Goal: Task Accomplishment & Management: Complete application form

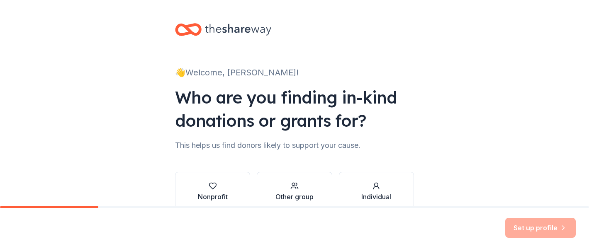
scroll to position [45, 0]
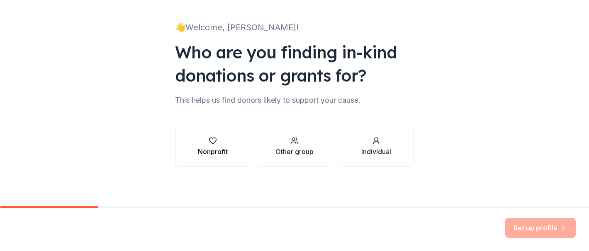
click at [208, 140] on div "button" at bounding box center [213, 141] width 30 height 8
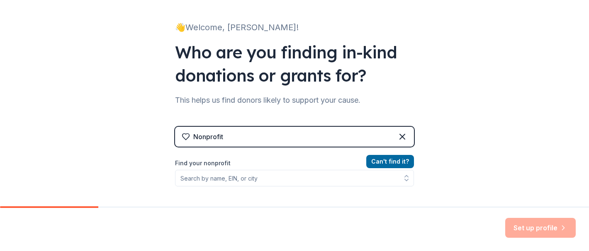
scroll to position [61, 0]
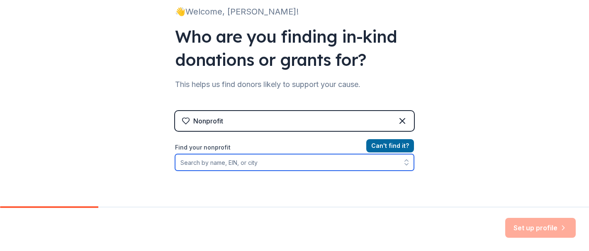
click at [354, 169] on input "Find your nonprofit" at bounding box center [294, 162] width 239 height 17
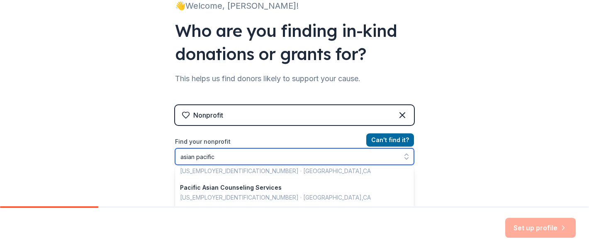
scroll to position [2, 0]
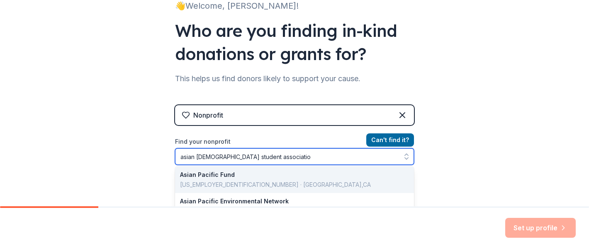
type input "asian pacific american student association"
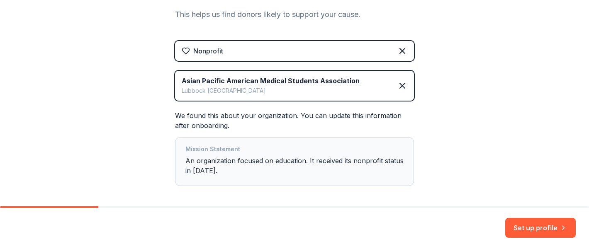
scroll to position [167, 0]
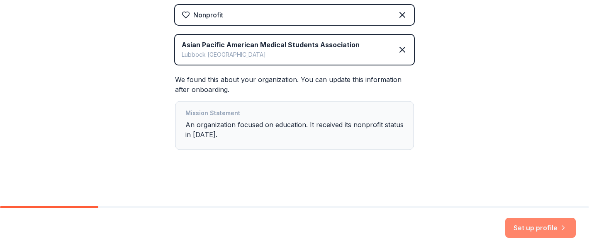
click at [520, 225] on button "Set up profile" at bounding box center [540, 228] width 70 height 20
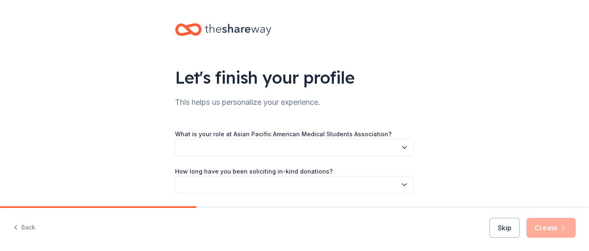
scroll to position [59, 0]
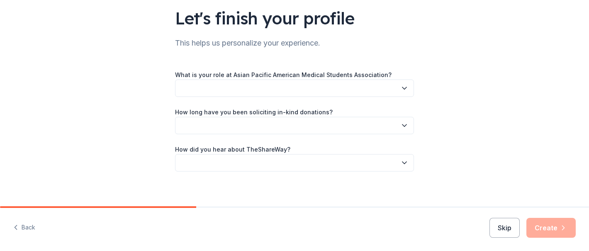
click at [344, 99] on div "What is your role at Asian Pacific American Medical Students Association? How l…" at bounding box center [294, 121] width 239 height 102
click at [346, 90] on button "button" at bounding box center [294, 88] width 239 height 17
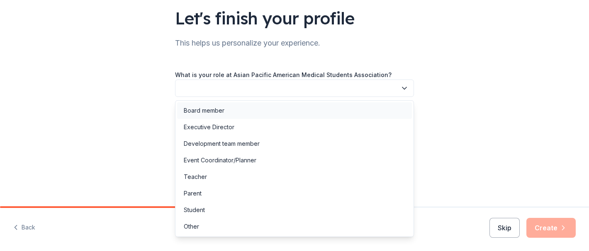
click at [324, 115] on div "Board member" at bounding box center [294, 110] width 235 height 17
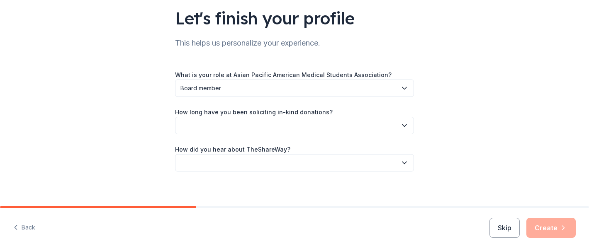
click at [301, 114] on label "How long have you been soliciting in-kind donations?" at bounding box center [254, 112] width 158 height 8
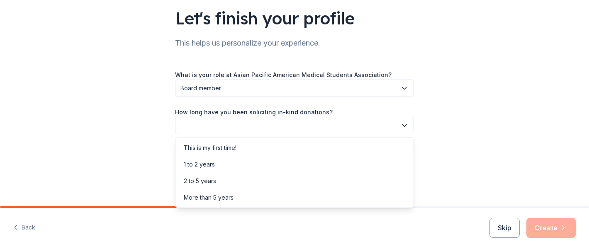
click at [301, 128] on button "button" at bounding box center [294, 125] width 239 height 17
click at [298, 150] on div "This is my first time!" at bounding box center [294, 148] width 235 height 17
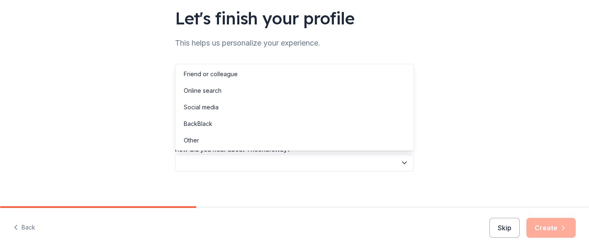
click at [280, 169] on button "button" at bounding box center [294, 162] width 239 height 17
click at [257, 90] on div "Online search" at bounding box center [294, 90] width 235 height 17
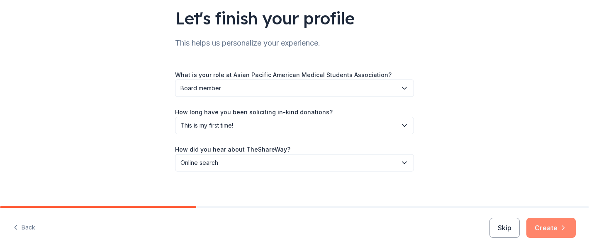
click at [540, 231] on button "Create" at bounding box center [550, 228] width 49 height 20
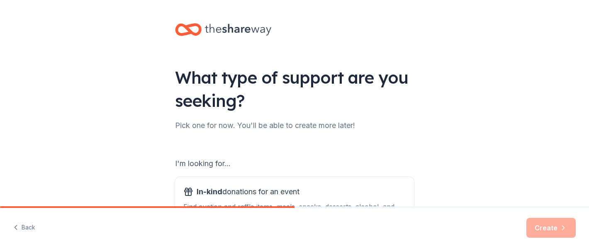
scroll to position [128, 0]
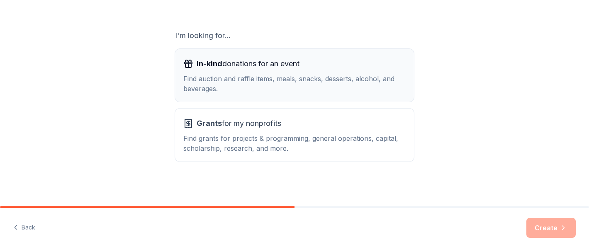
click at [378, 78] on div "Find auction and raffle items, meals, snacks, desserts, alcohol, and beverages." at bounding box center [294, 84] width 222 height 20
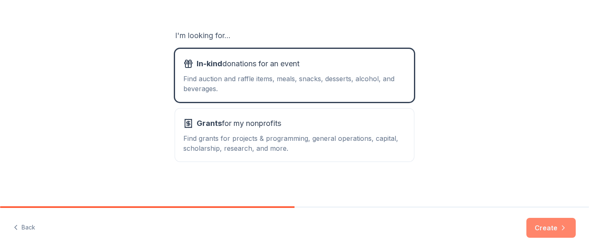
click at [551, 224] on button "Create" at bounding box center [550, 228] width 49 height 20
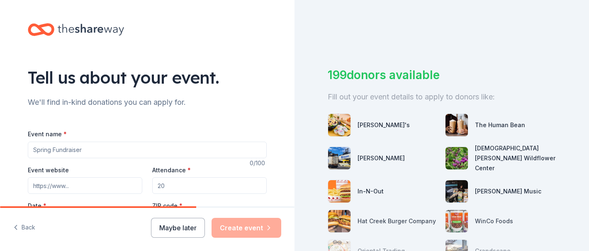
click at [239, 157] on input "Event name *" at bounding box center [147, 150] width 239 height 17
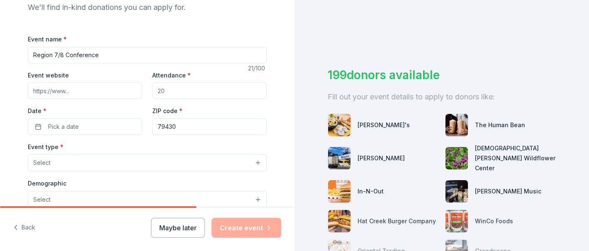
scroll to position [78, 0]
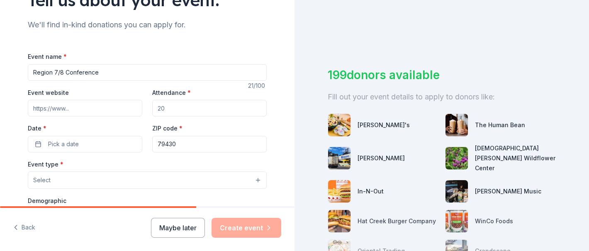
type input "Region 7/8 Conference"
click at [209, 110] on input "Attendance *" at bounding box center [209, 108] width 114 height 17
type input "200"
click at [182, 155] on div "Event name * Region 7/8 Conference 21 /100 Event website Attendance * 200 Date …" at bounding box center [147, 242] width 239 height 383
click at [176, 141] on input "79430" at bounding box center [209, 144] width 114 height 17
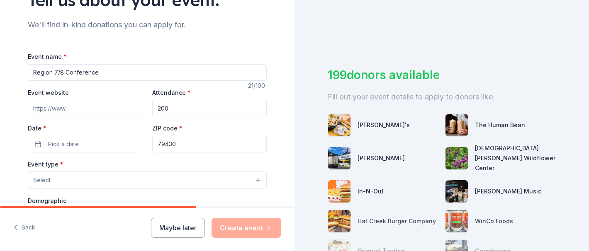
click at [176, 141] on input "79430" at bounding box center [209, 144] width 114 height 17
click at [107, 143] on button "Pick a date" at bounding box center [85, 144] width 114 height 17
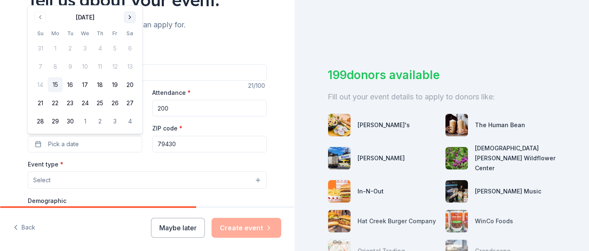
click at [131, 14] on button "Go to next month" at bounding box center [130, 18] width 12 height 12
click at [125, 80] on button "18" at bounding box center [129, 85] width 15 height 15
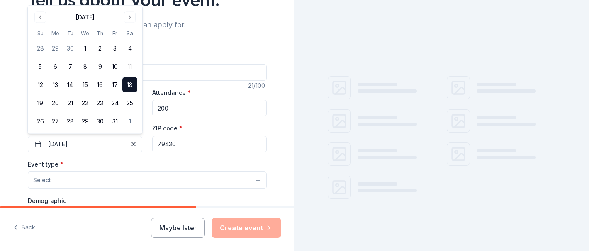
click at [184, 143] on input "79430" at bounding box center [209, 144] width 114 height 17
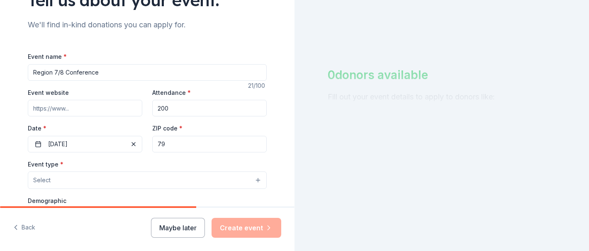
type input "7"
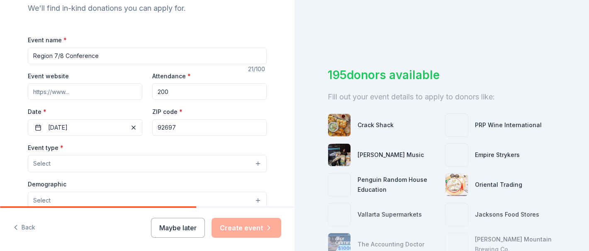
scroll to position [104, 0]
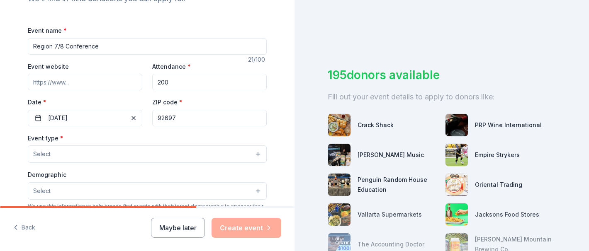
type input "92697"
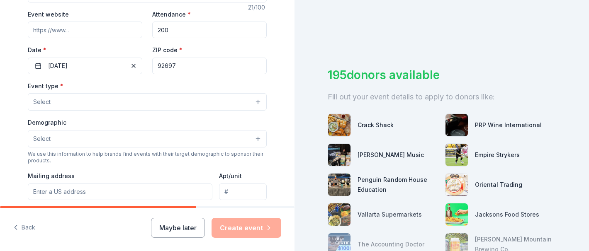
scroll to position [157, 0]
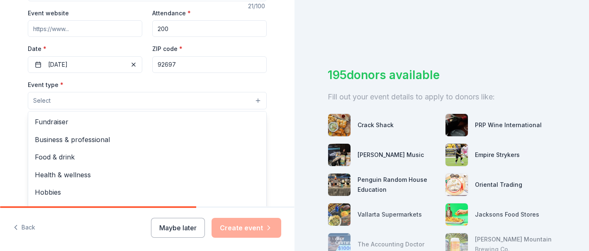
click at [173, 97] on button "Select" at bounding box center [147, 100] width 239 height 17
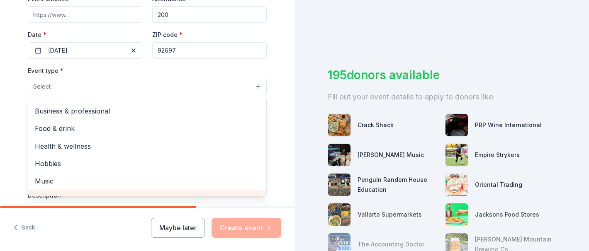
scroll to position [0, 0]
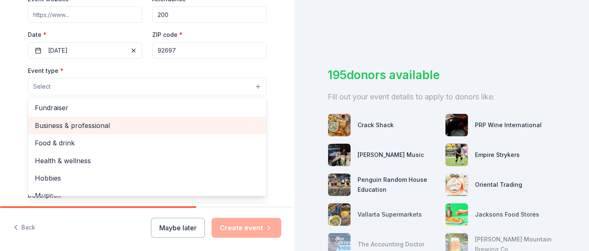
click at [138, 126] on span "Business & professional" at bounding box center [147, 125] width 225 height 11
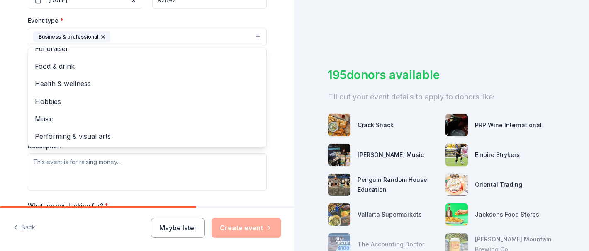
scroll to position [226, 0]
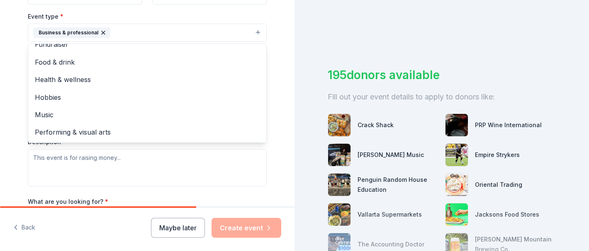
click at [280, 132] on div "Tell us about your event. We'll find in-kind donations you can apply for. Event…" at bounding box center [147, 50] width 294 height 553
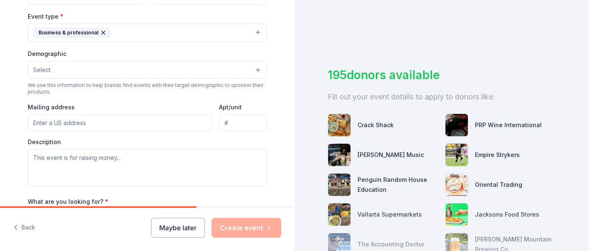
click at [167, 75] on button "Select" at bounding box center [147, 69] width 239 height 17
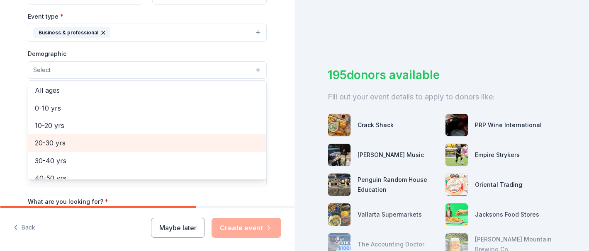
scroll to position [36, 0]
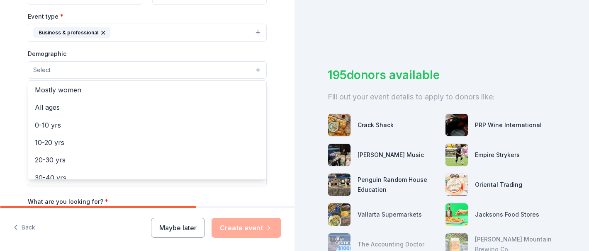
click at [279, 127] on div "Tell us about your event. We'll find in-kind donations you can apply for. Event…" at bounding box center [147, 50] width 265 height 553
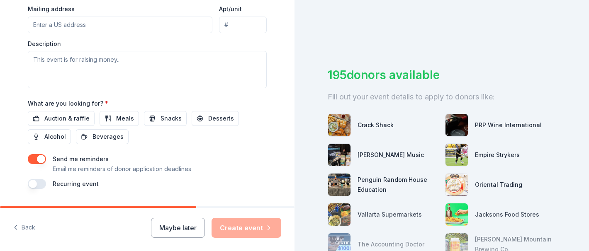
scroll to position [322, 0]
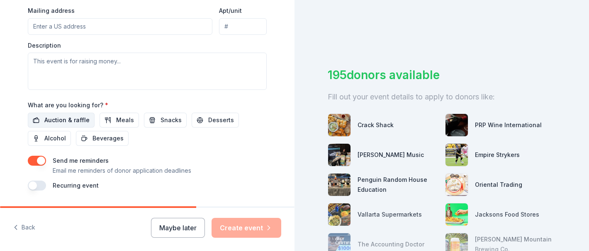
click at [85, 124] on span "Auction & raffle" at bounding box center [66, 120] width 45 height 10
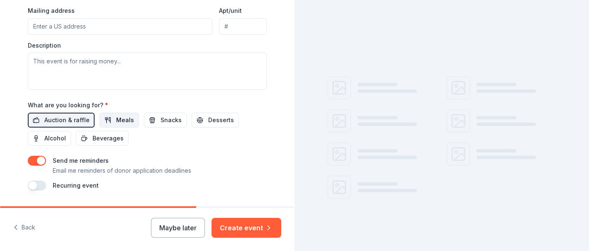
click at [110, 124] on button "Meals" at bounding box center [118, 120] width 39 height 15
click at [160, 118] on span "Snacks" at bounding box center [170, 120] width 21 height 10
click at [212, 116] on span "Desserts" at bounding box center [221, 120] width 26 height 10
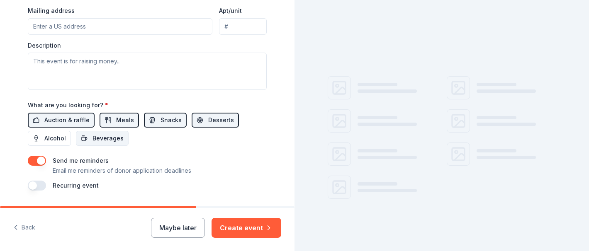
click at [81, 135] on button "Beverages" at bounding box center [102, 138] width 53 height 15
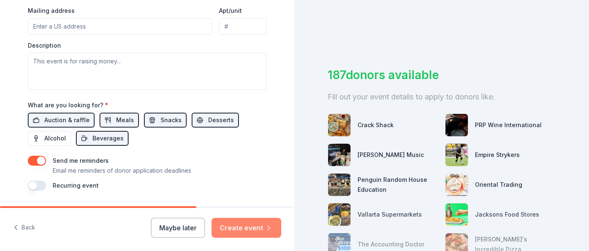
click at [252, 228] on button "Create event" at bounding box center [246, 228] width 70 height 20
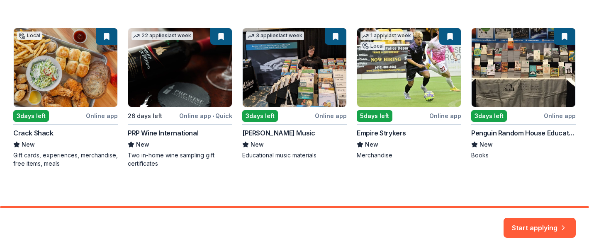
scroll to position [142, 0]
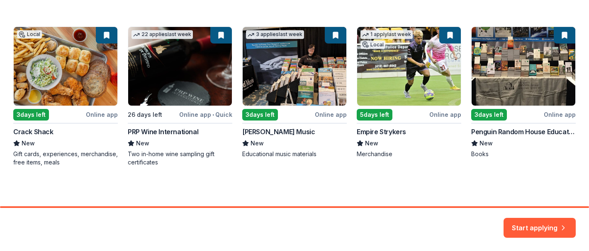
click at [68, 85] on div "Local 3 days left Online app Crack Shack New Gift cards, experiences, merchandi…" at bounding box center [294, 97] width 562 height 140
click at [559, 226] on icon "button" at bounding box center [563, 223] width 8 height 8
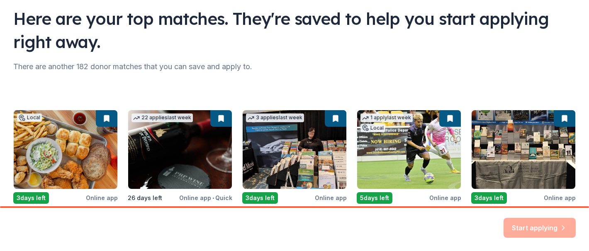
scroll to position [0, 0]
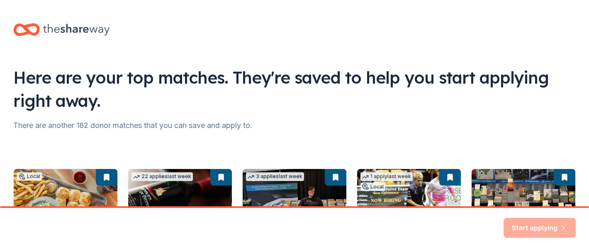
click at [542, 227] on div "Start applying" at bounding box center [539, 228] width 72 height 20
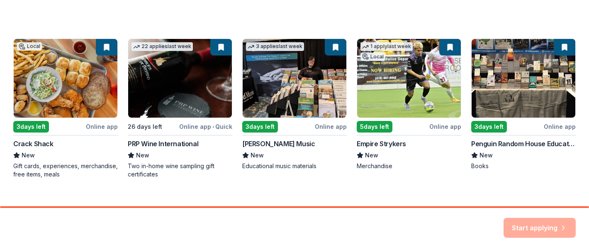
scroll to position [142, 0]
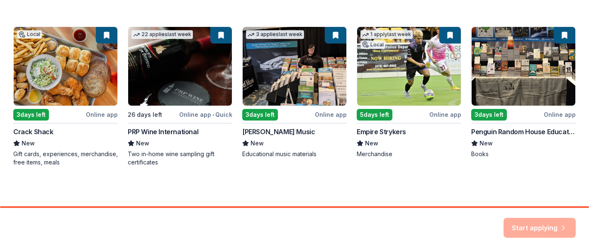
click at [37, 140] on div "Local 3 days left Online app Crack Shack New Gift cards, experiences, merchandi…" at bounding box center [294, 97] width 562 height 140
click at [30, 125] on div "Local 3 days left Online app Crack Shack New Gift cards, experiences, merchandi…" at bounding box center [294, 97] width 562 height 140
click at [79, 59] on div "Local 3 days left Online app Crack Shack New Gift cards, experiences, merchandi…" at bounding box center [294, 97] width 562 height 140
click at [105, 30] on div "Local 3 days left Online app Crack Shack New Gift cards, experiences, merchandi…" at bounding box center [294, 97] width 562 height 140
click at [101, 44] on div "Local 3 days left Online app Crack Shack New Gift cards, experiences, merchandi…" at bounding box center [294, 97] width 562 height 140
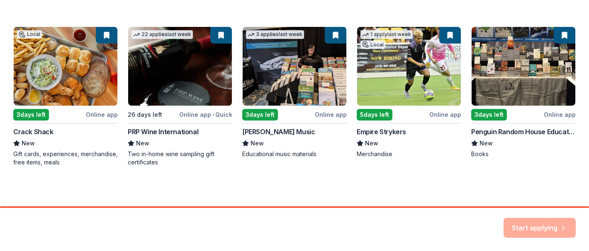
scroll to position [0, 0]
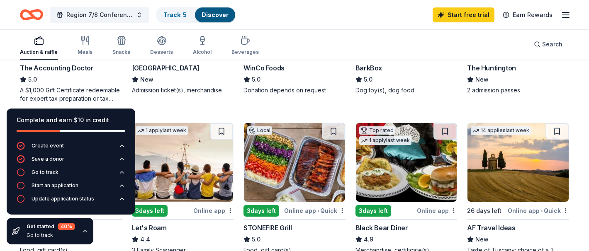
scroll to position [279, 0]
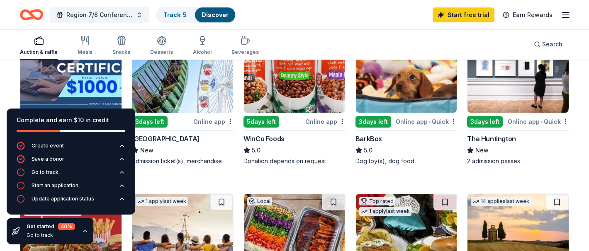
click at [69, 233] on div "Go to track" at bounding box center [51, 235] width 49 height 7
click at [78, 233] on div "Get started 40 % Go to track" at bounding box center [50, 231] width 87 height 27
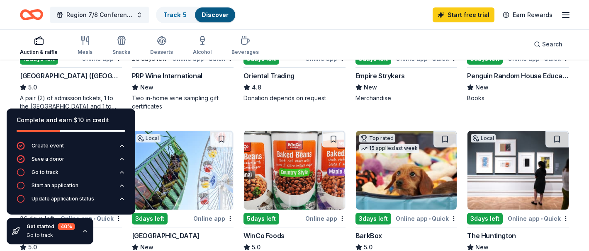
scroll to position [185, 0]
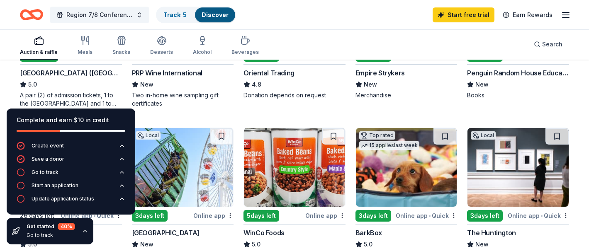
click at [75, 227] on div "Get started 40 % Go to track" at bounding box center [50, 231] width 87 height 27
click at [85, 229] on icon "button" at bounding box center [85, 231] width 7 height 7
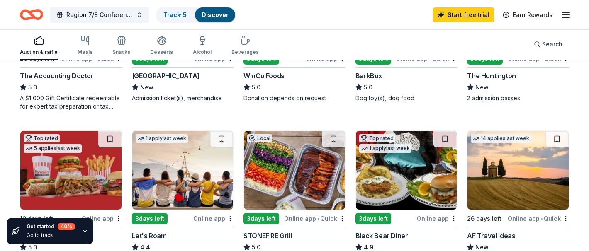
scroll to position [338, 0]
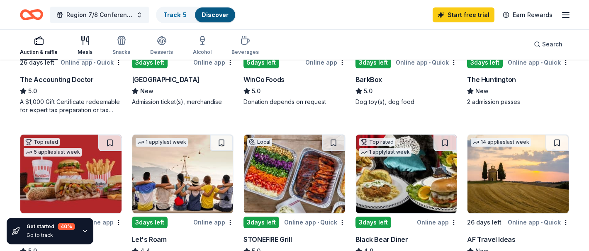
click at [80, 47] on div "Meals" at bounding box center [85, 46] width 15 height 20
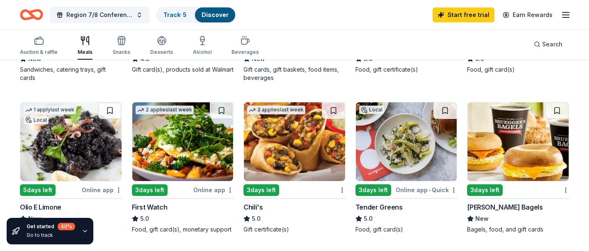
scroll to position [534, 0]
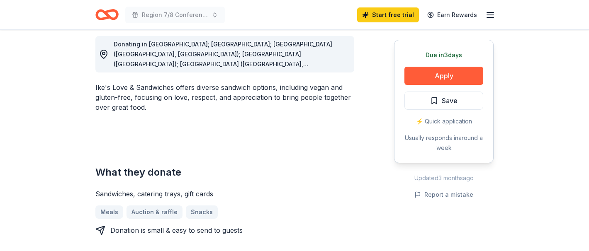
scroll to position [236, 0]
click at [419, 86] on div "Due in 3 days Apply Save ⚡️ Quick application Usually responds in around a week" at bounding box center [443, 102] width 99 height 124
click at [418, 82] on button "Apply" at bounding box center [443, 76] width 79 height 18
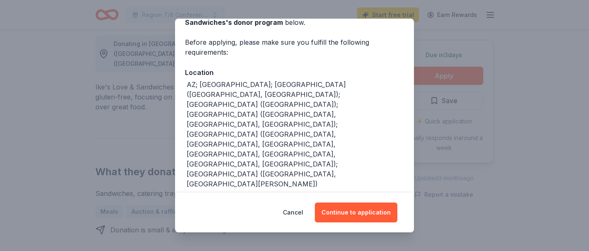
scroll to position [54, 0]
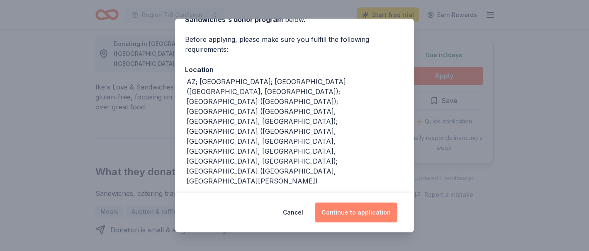
click at [357, 211] on button "Continue to application" at bounding box center [356, 213] width 82 height 20
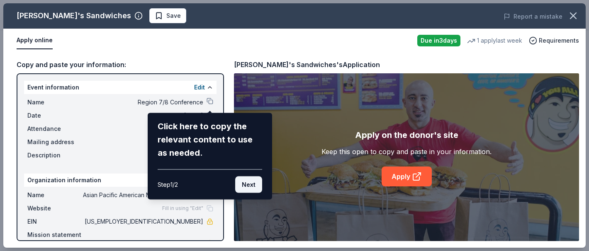
click at [247, 185] on button "Next" at bounding box center [248, 185] width 27 height 17
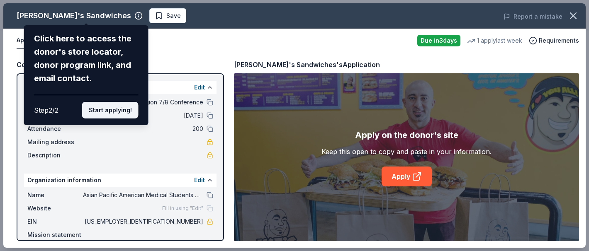
click at [107, 108] on button "Start applying!" at bounding box center [110, 110] width 56 height 17
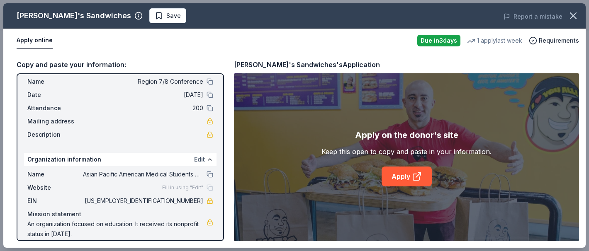
scroll to position [29, 0]
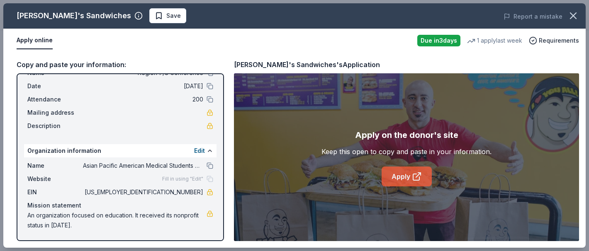
click at [388, 183] on link "Apply" at bounding box center [406, 177] width 50 height 20
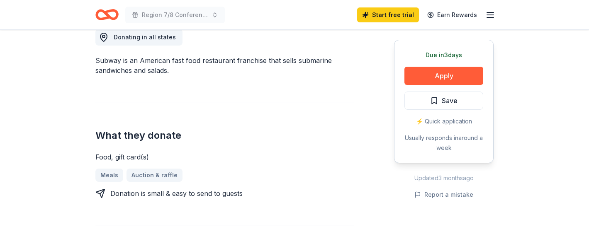
scroll to position [247, 0]
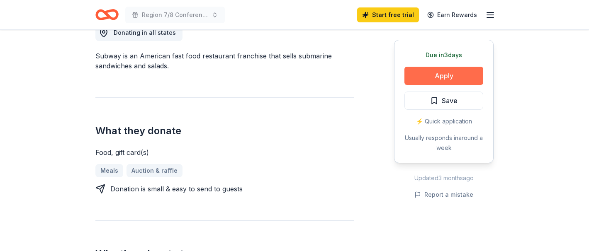
click at [408, 74] on button "Apply" at bounding box center [443, 76] width 79 height 18
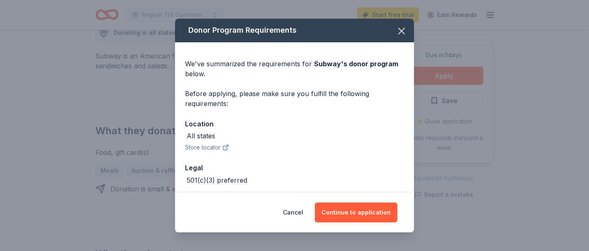
scroll to position [36, 0]
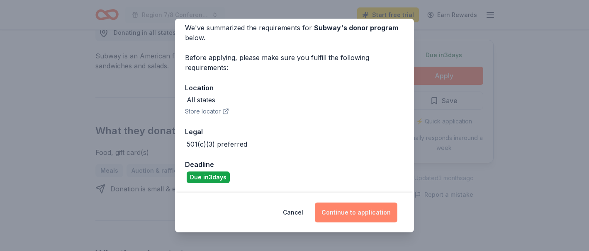
click at [357, 211] on button "Continue to application" at bounding box center [356, 213] width 82 height 20
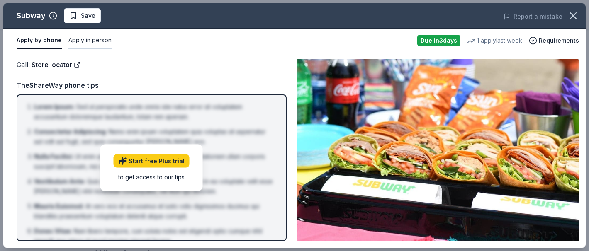
click at [92, 37] on button "Apply in person" at bounding box center [89, 40] width 43 height 17
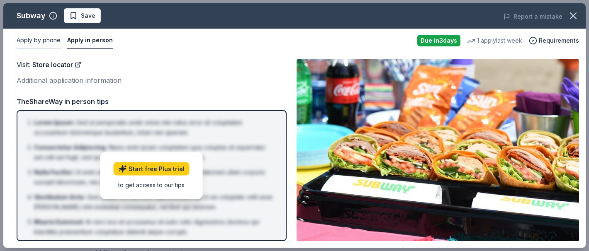
click at [43, 40] on button "Apply by phone" at bounding box center [39, 40] width 44 height 17
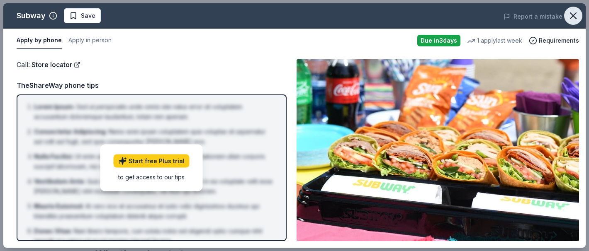
click at [565, 15] on button "button" at bounding box center [573, 16] width 18 height 18
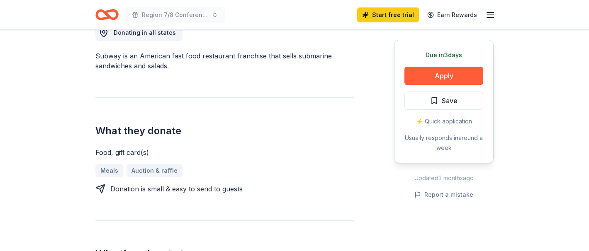
scroll to position [0, 0]
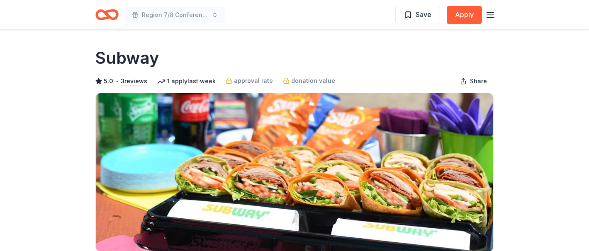
click at [108, 17] on icon "Home" at bounding box center [110, 14] width 13 height 8
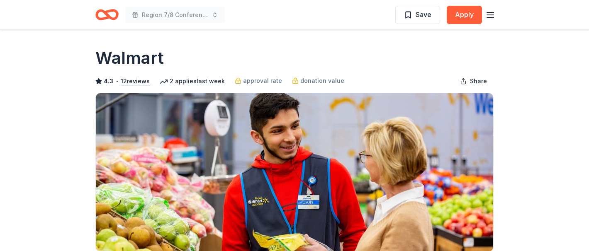
scroll to position [318, 0]
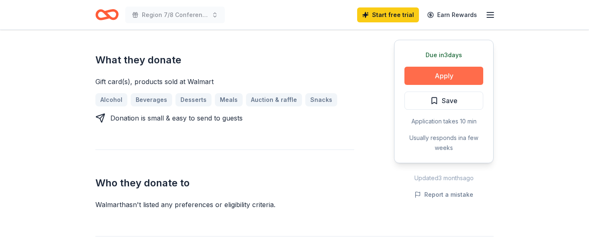
click at [433, 82] on button "Apply" at bounding box center [443, 76] width 79 height 18
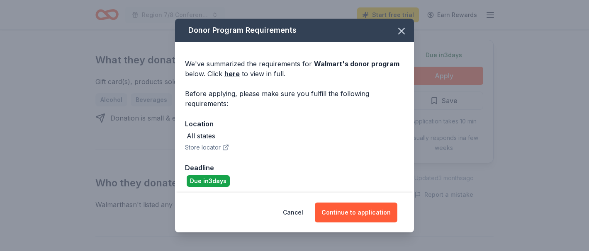
scroll to position [4, 0]
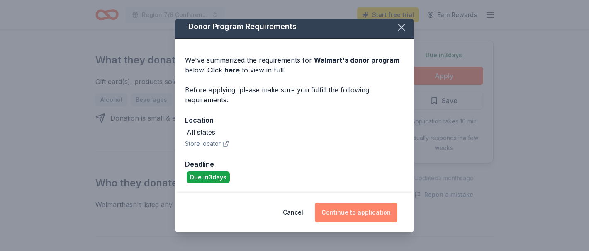
click at [353, 216] on button "Continue to application" at bounding box center [356, 213] width 82 height 20
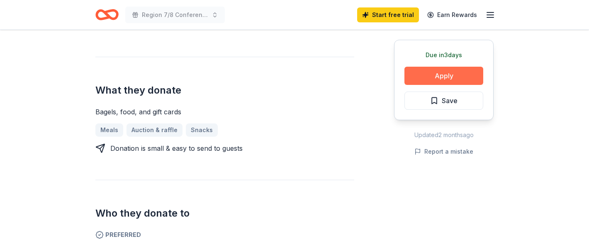
click at [426, 80] on button "Apply" at bounding box center [443, 76] width 79 height 18
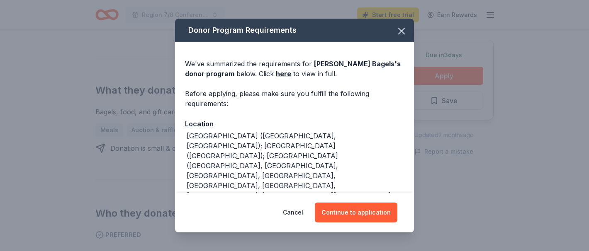
scroll to position [8, 0]
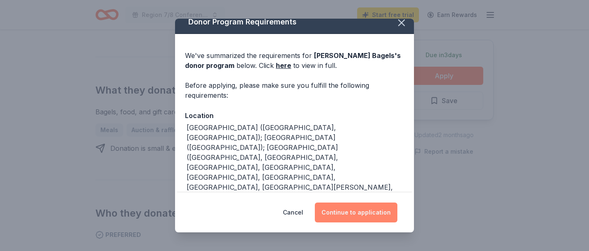
click at [337, 213] on button "Continue to application" at bounding box center [356, 213] width 82 height 20
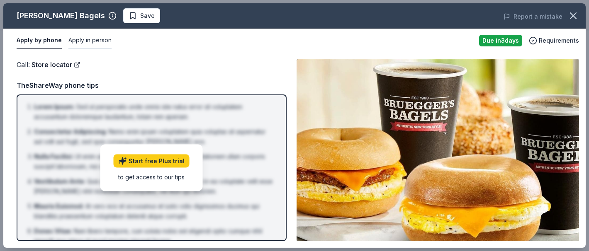
click at [87, 44] on button "Apply in person" at bounding box center [89, 40] width 43 height 17
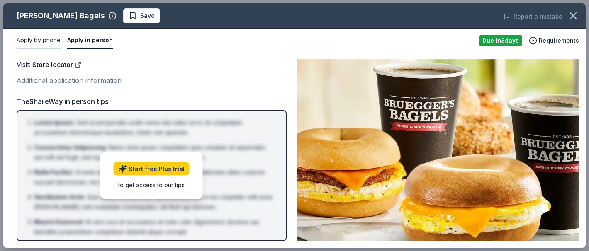
click at [52, 44] on button "Apply by phone" at bounding box center [39, 40] width 44 height 17
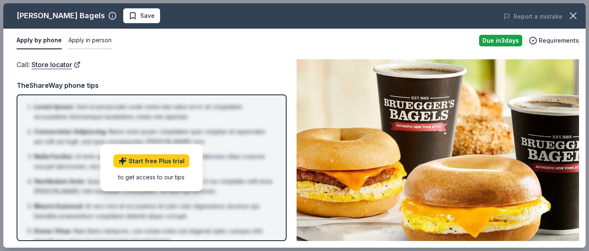
click at [82, 41] on button "Apply in person" at bounding box center [89, 40] width 43 height 17
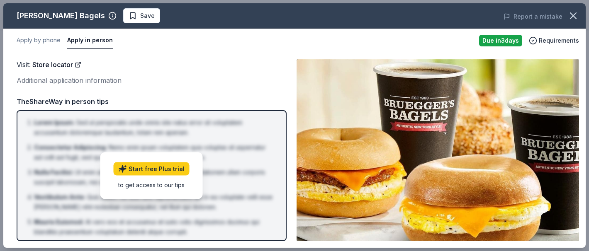
click at [63, 79] on div "Additional application information" at bounding box center [152, 80] width 270 height 11
drag, startPoint x: 81, startPoint y: 13, endPoint x: 20, endPoint y: 14, distance: 60.9
click at [20, 14] on div "[PERSON_NAME] Bagels" at bounding box center [61, 15] width 88 height 13
